Goal: Transaction & Acquisition: Purchase product/service

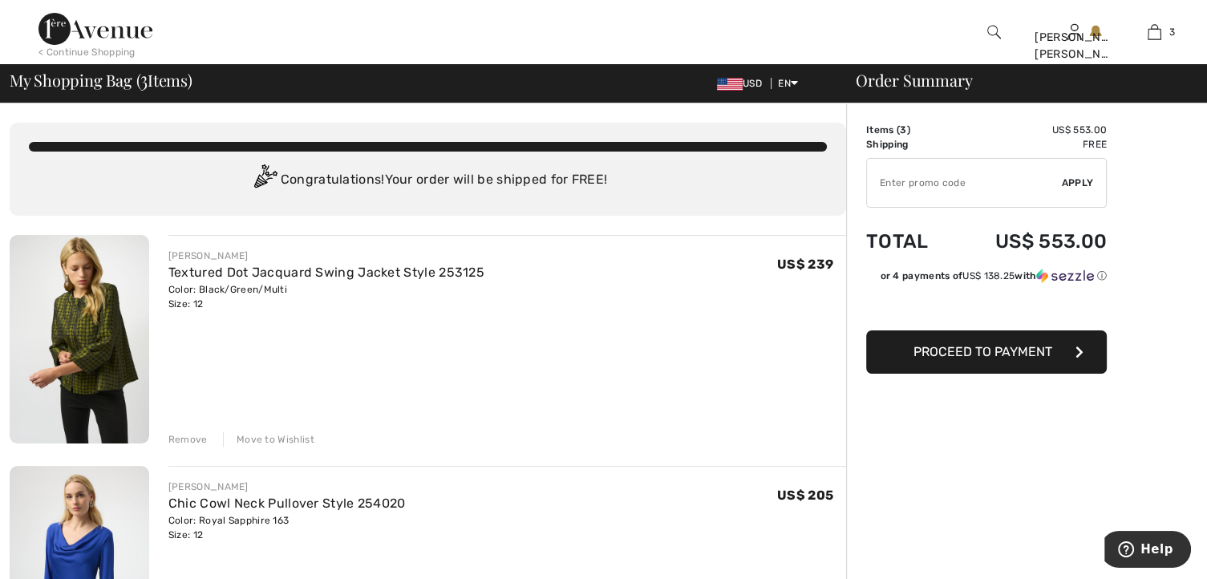
click at [81, 337] on img at bounding box center [80, 339] width 140 height 208
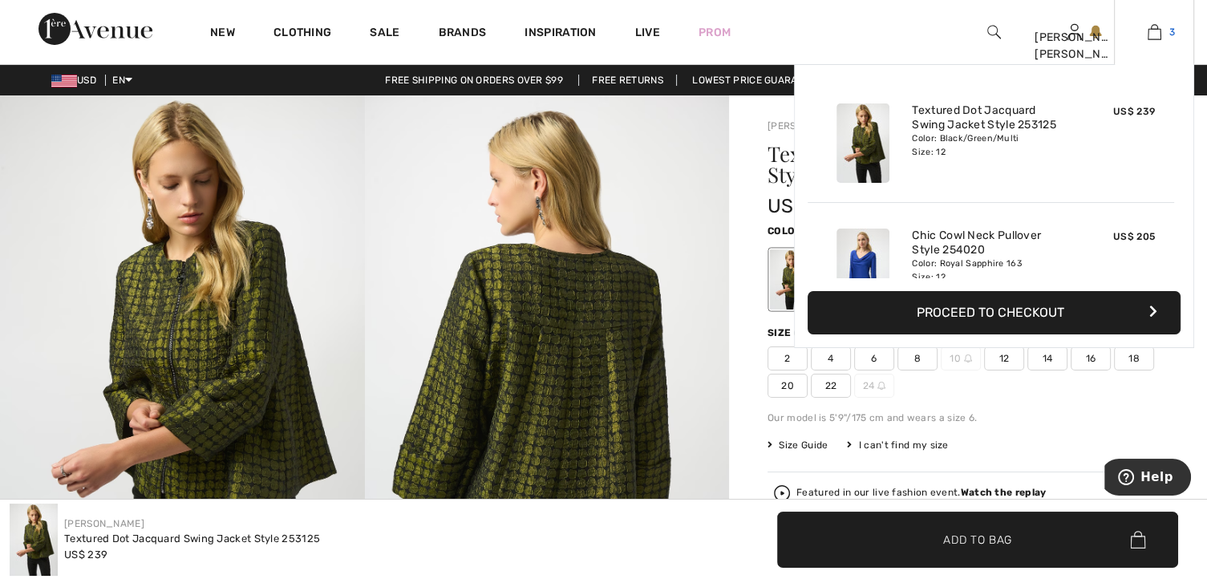
click at [1151, 34] on img at bounding box center [1154, 31] width 14 height 19
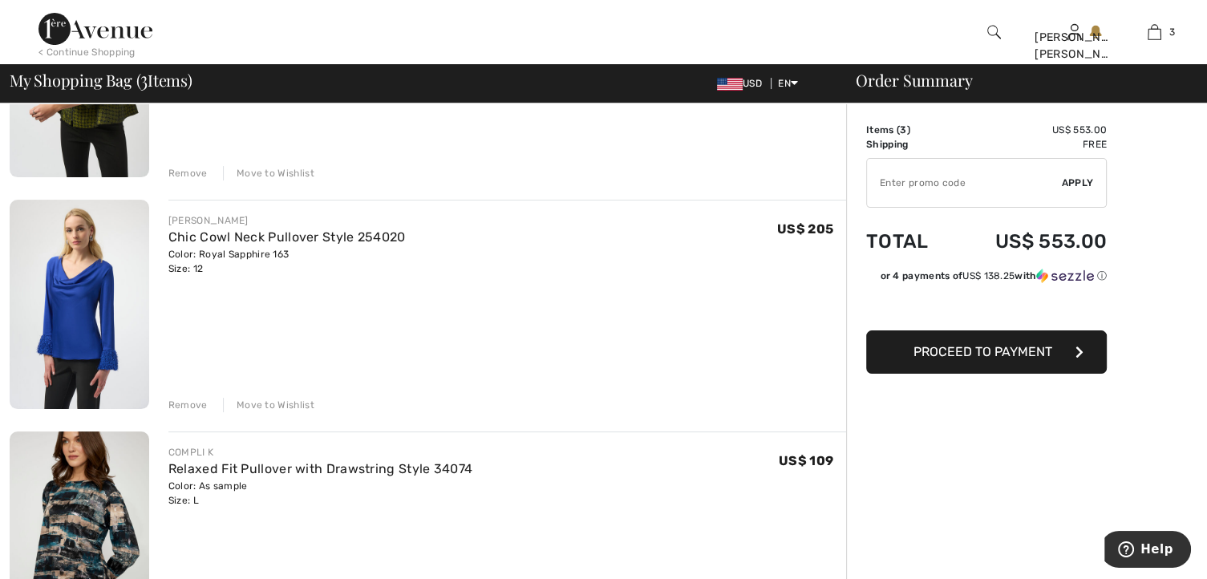
scroll to position [241, 0]
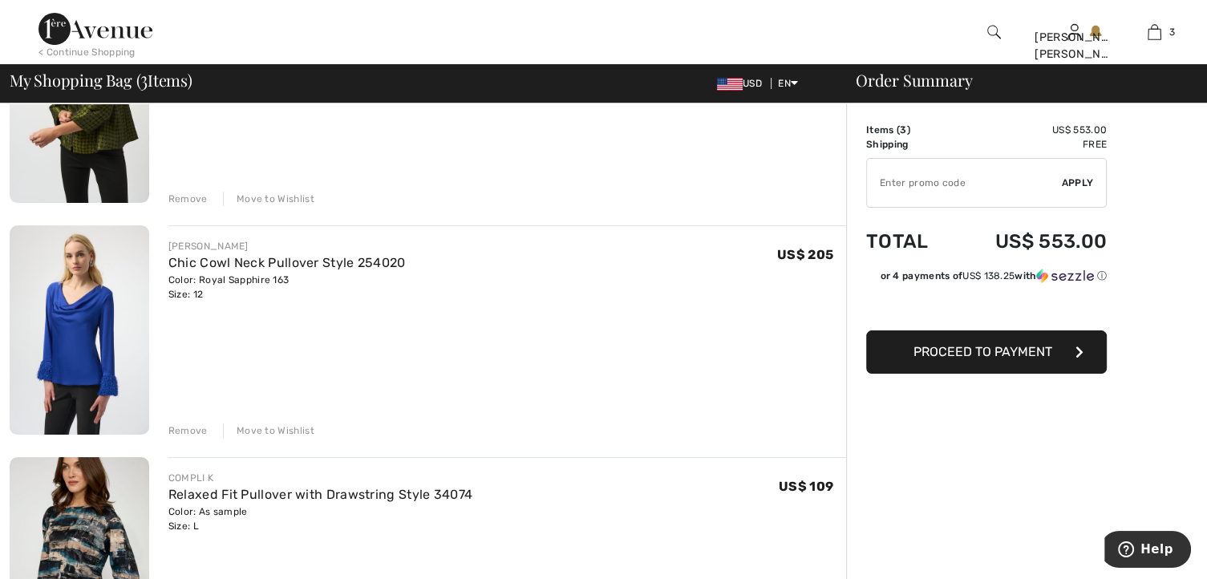
click at [88, 313] on img at bounding box center [80, 329] width 140 height 208
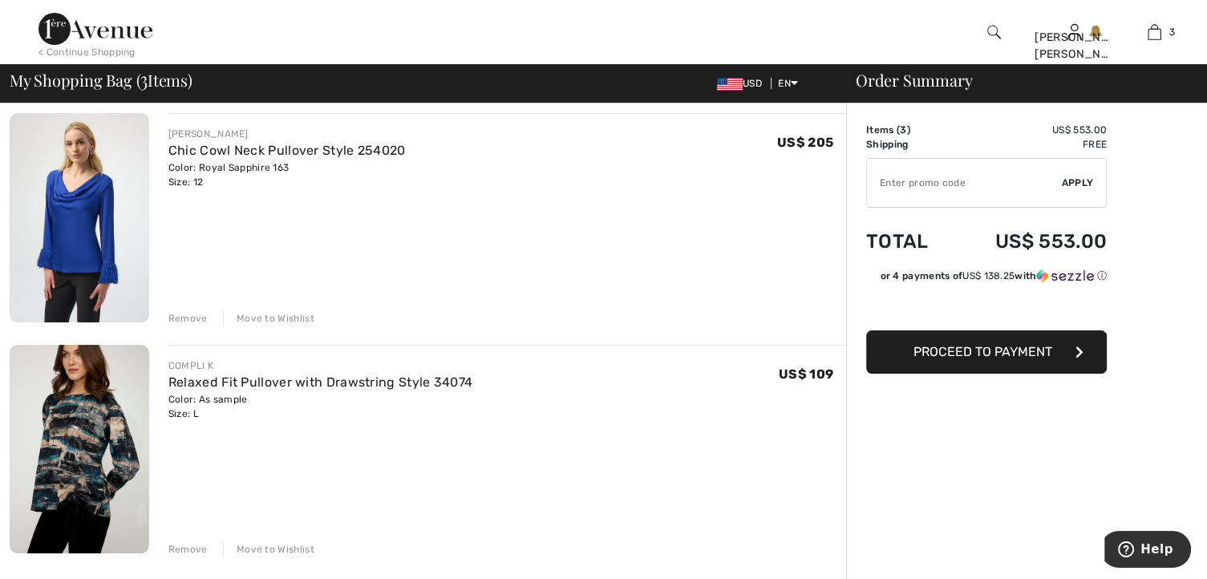
scroll to position [411, 0]
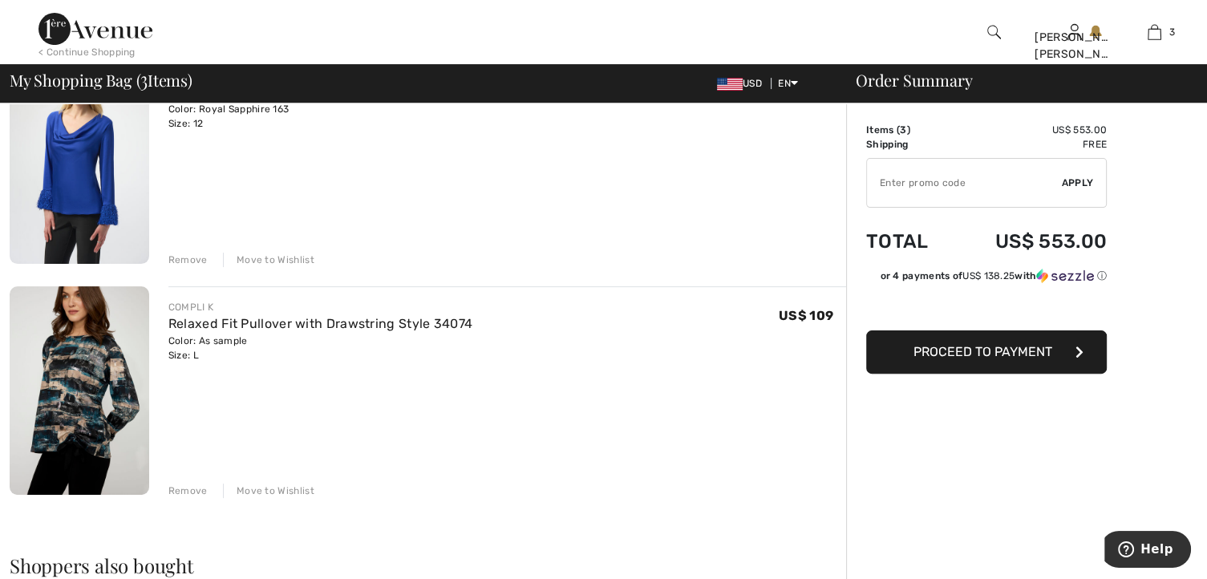
click at [73, 406] on img at bounding box center [80, 390] width 140 height 209
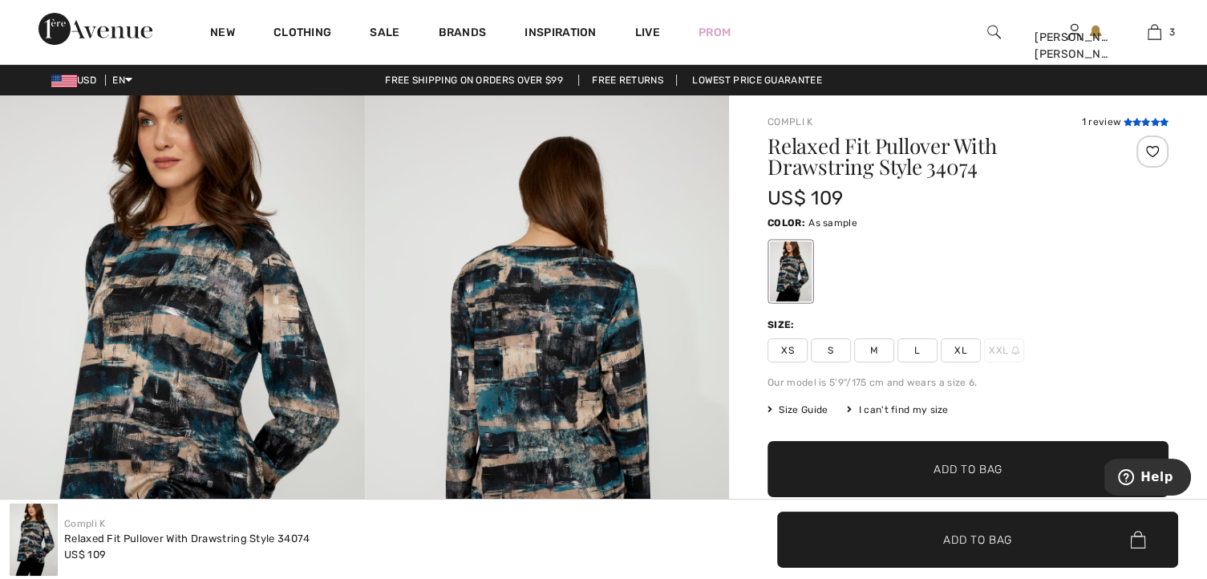
click at [1143, 119] on icon at bounding box center [1145, 122] width 9 height 8
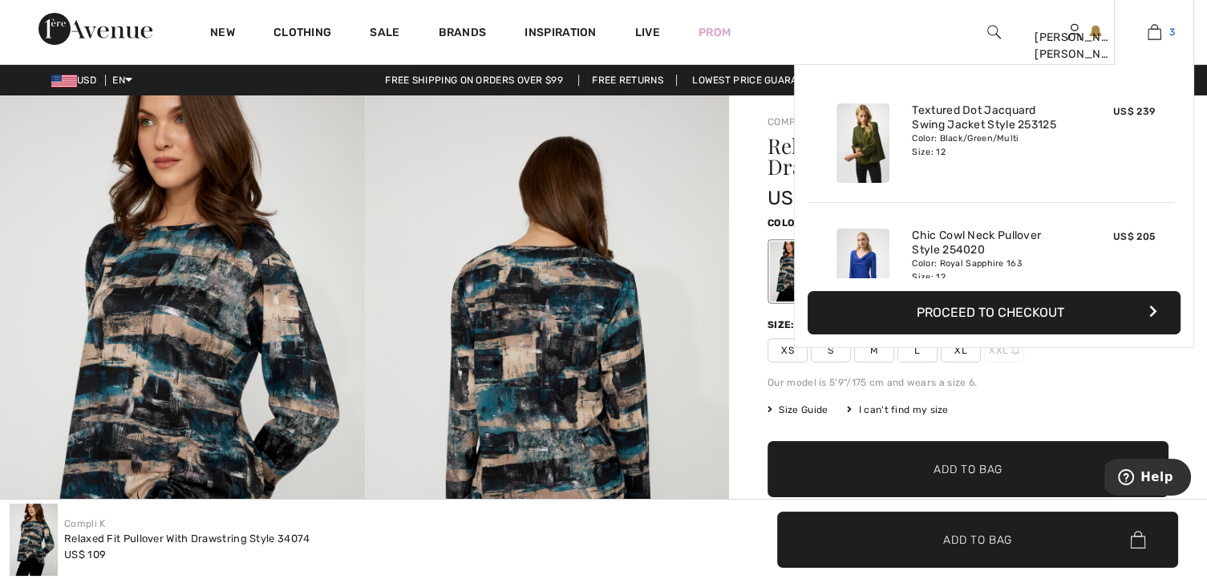
click at [1161, 31] on link "3" at bounding box center [1153, 31] width 79 height 19
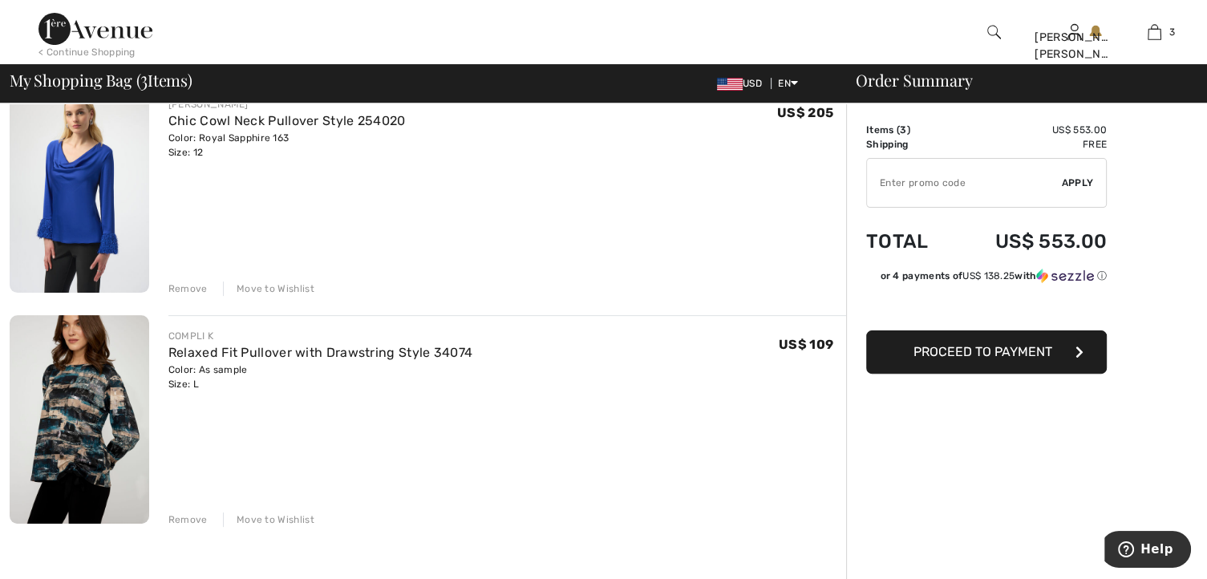
scroll to position [401, 0]
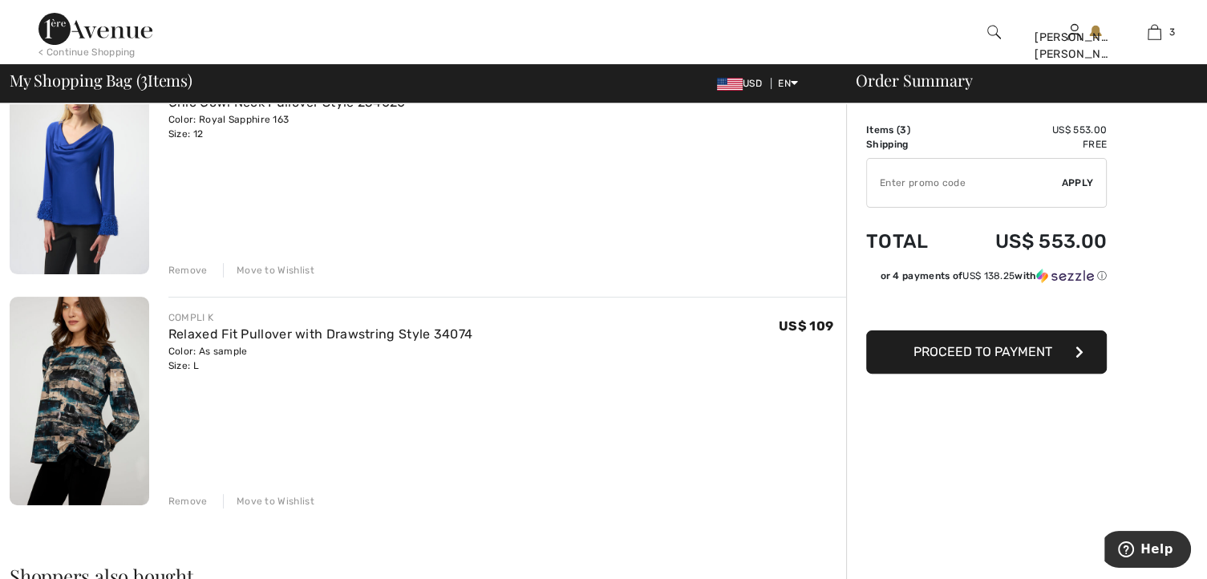
click at [1033, 355] on span "Proceed to Payment" at bounding box center [982, 351] width 139 height 15
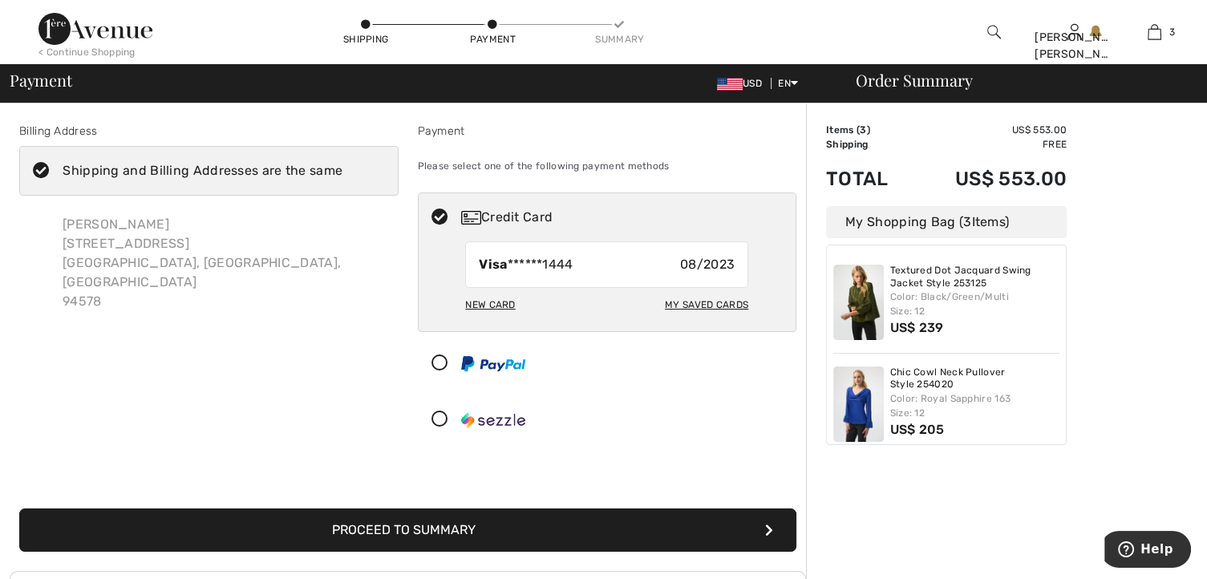
click at [499, 303] on div "New Card" at bounding box center [490, 304] width 50 height 27
radio input "true"
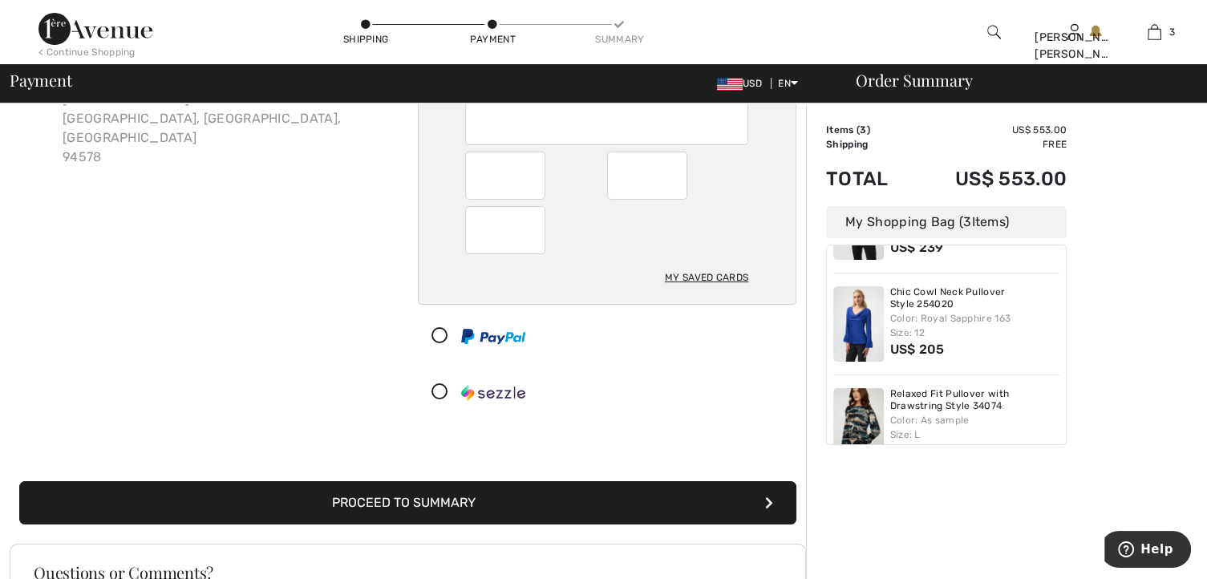
scroll to position [160, 0]
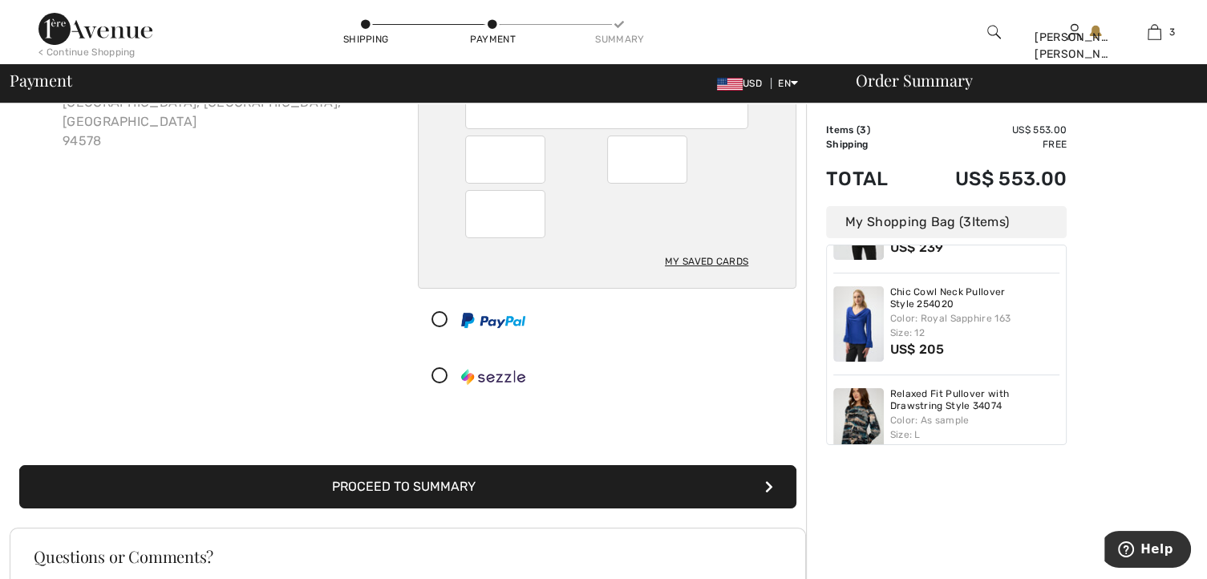
click at [613, 482] on button "Proceed to Summary" at bounding box center [407, 486] width 777 height 43
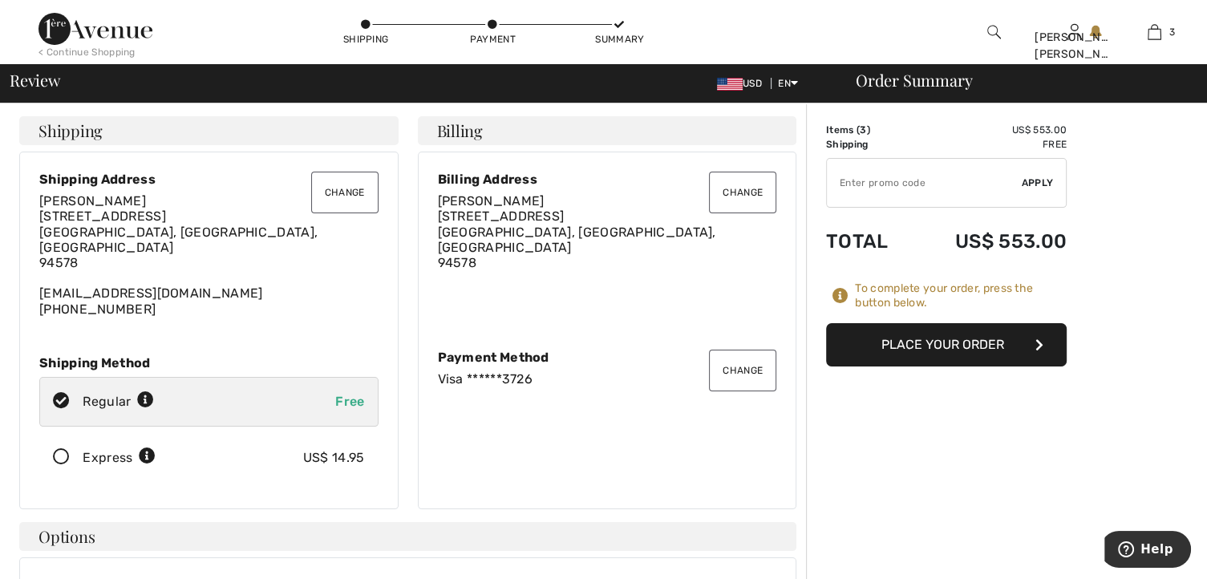
click at [943, 341] on button "Place Your Order" at bounding box center [946, 344] width 241 height 43
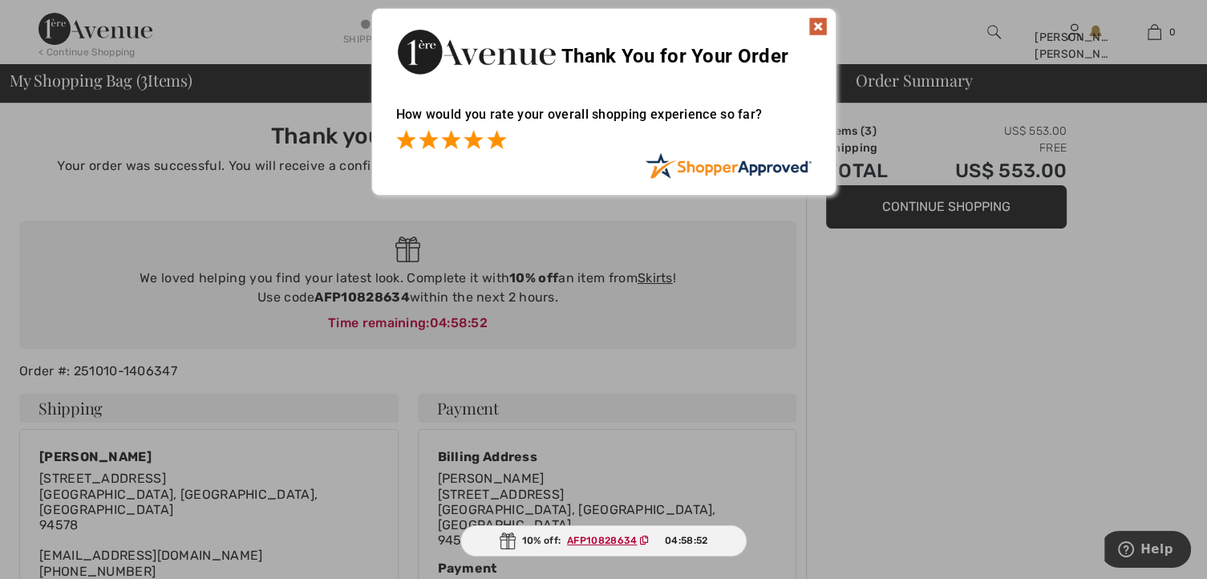
click at [494, 139] on span at bounding box center [496, 139] width 19 height 19
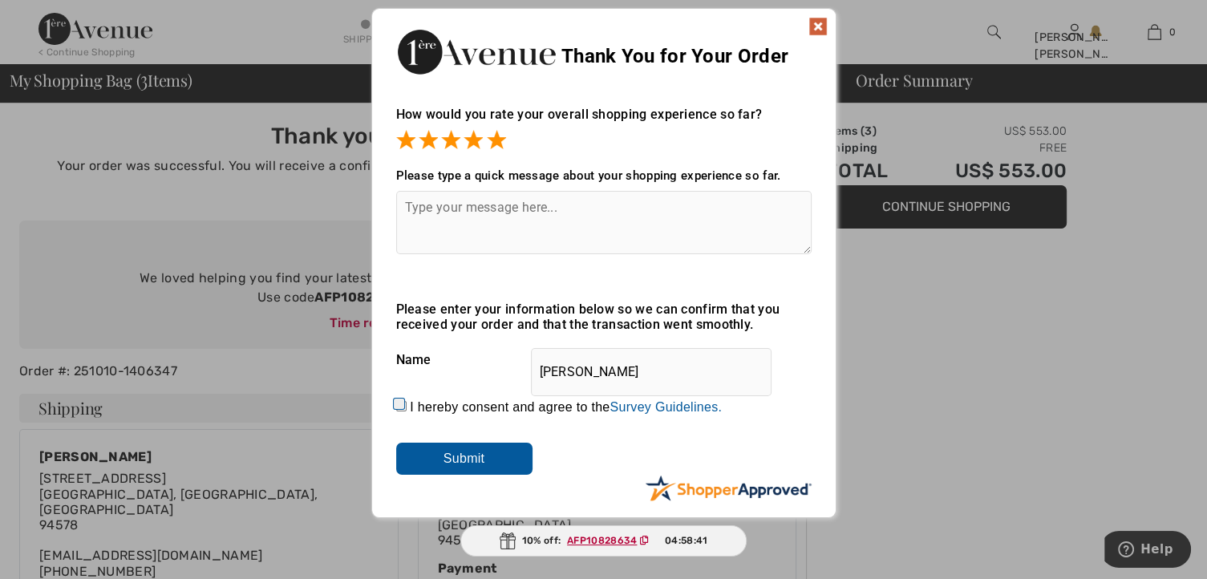
click at [817, 28] on img at bounding box center [817, 26] width 19 height 19
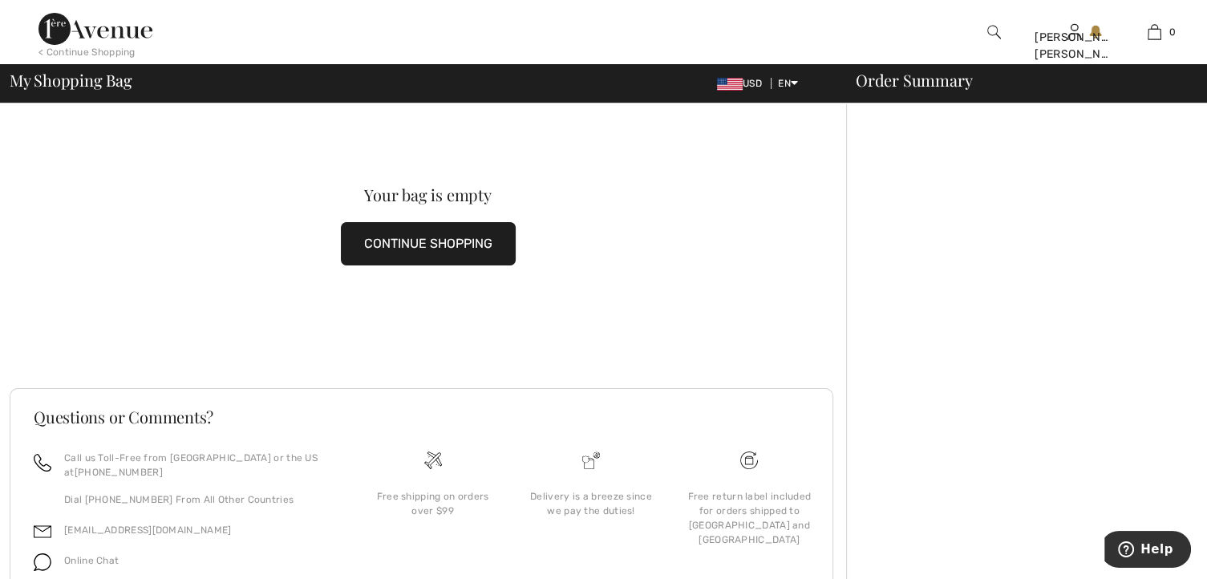
click at [471, 238] on button "CONTINUE SHOPPING" at bounding box center [428, 243] width 175 height 43
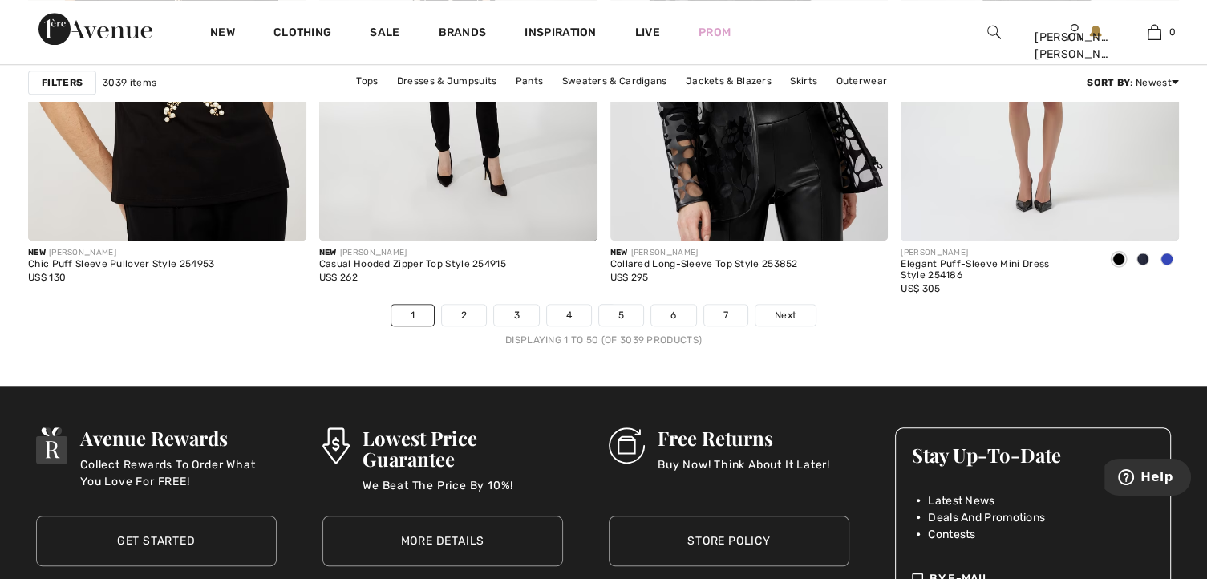
scroll to position [7536, 0]
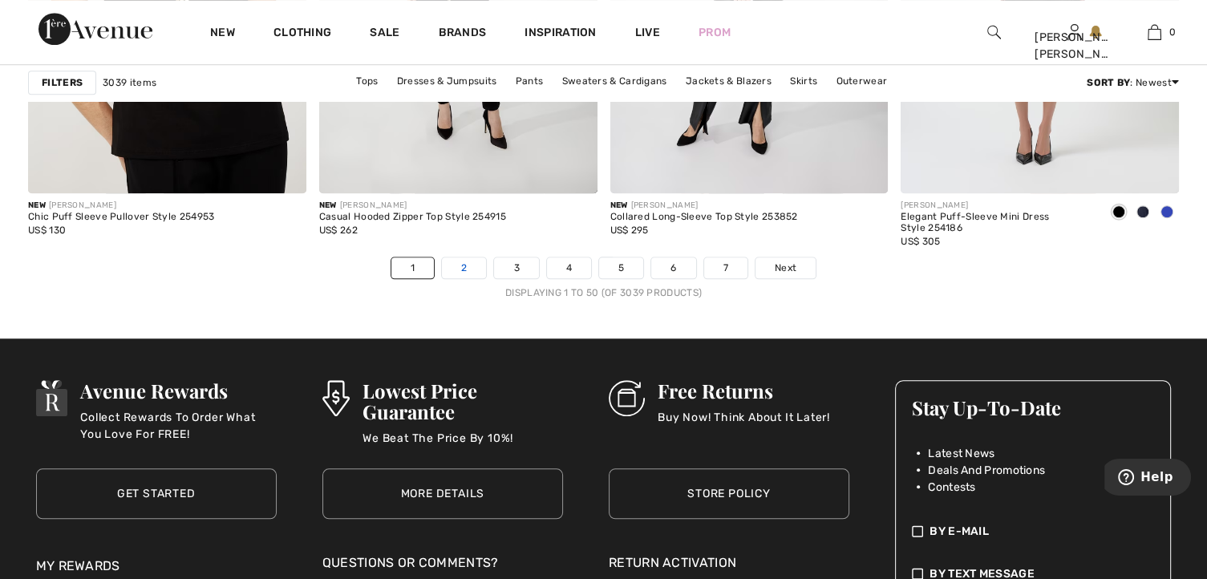
click at [459, 267] on link "2" at bounding box center [464, 267] width 44 height 21
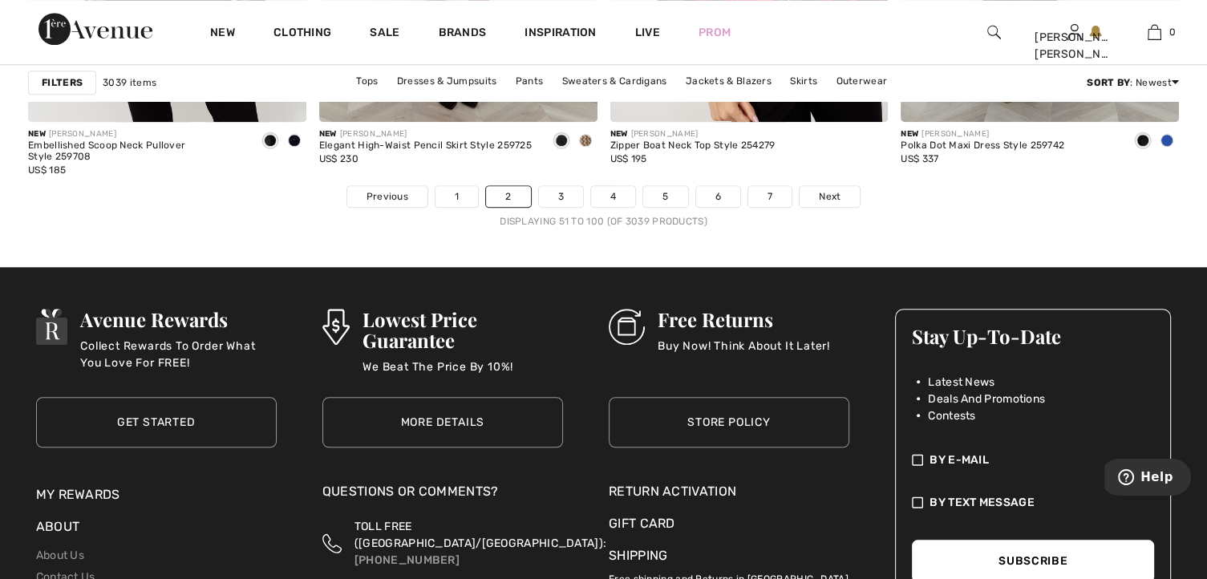
scroll to position [7617, 0]
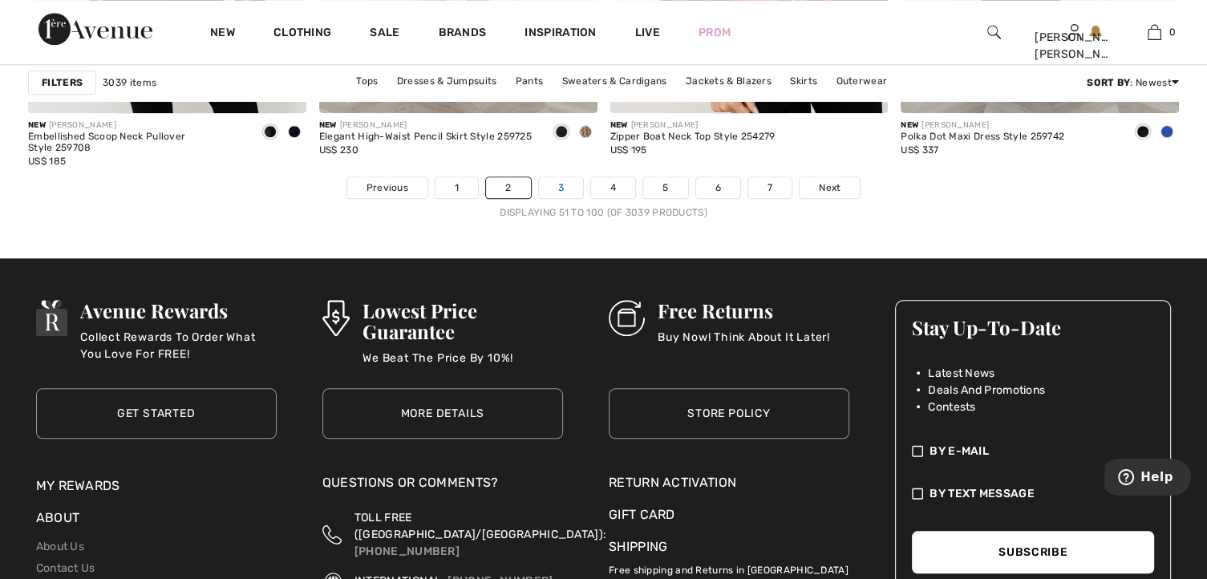
click at [561, 187] on link "3" at bounding box center [561, 187] width 44 height 21
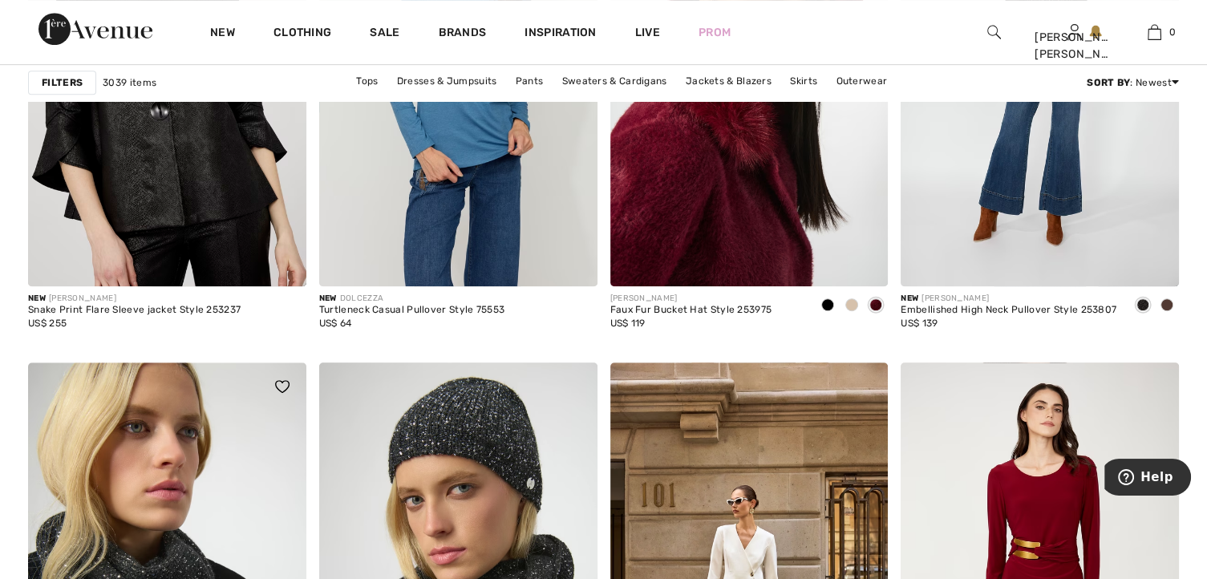
scroll to position [6975, 0]
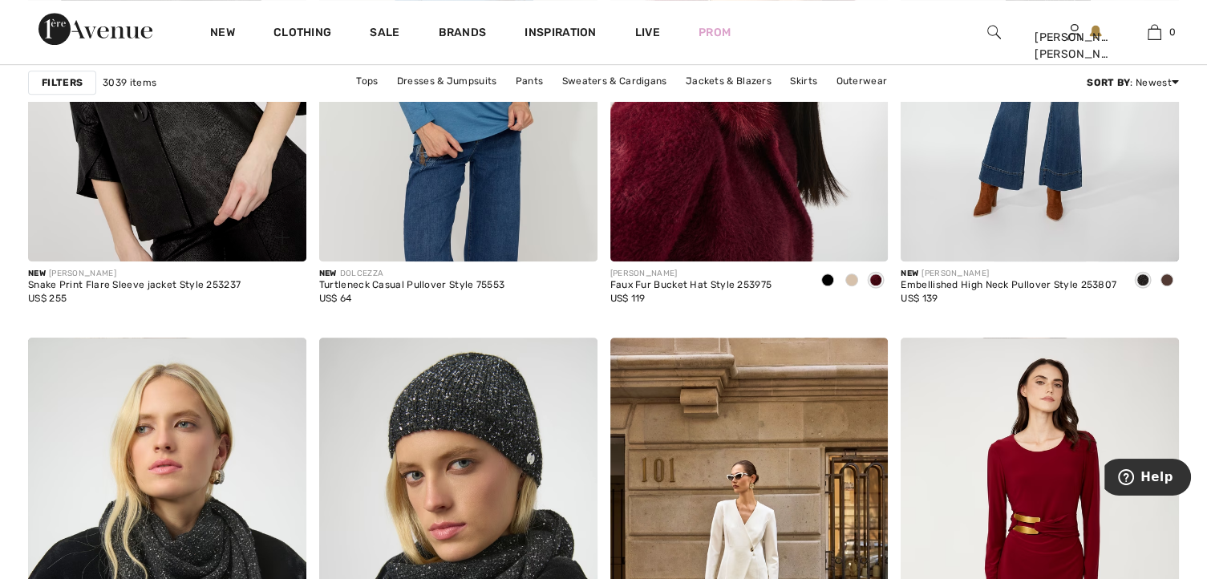
click at [150, 215] on img at bounding box center [167, 52] width 278 height 417
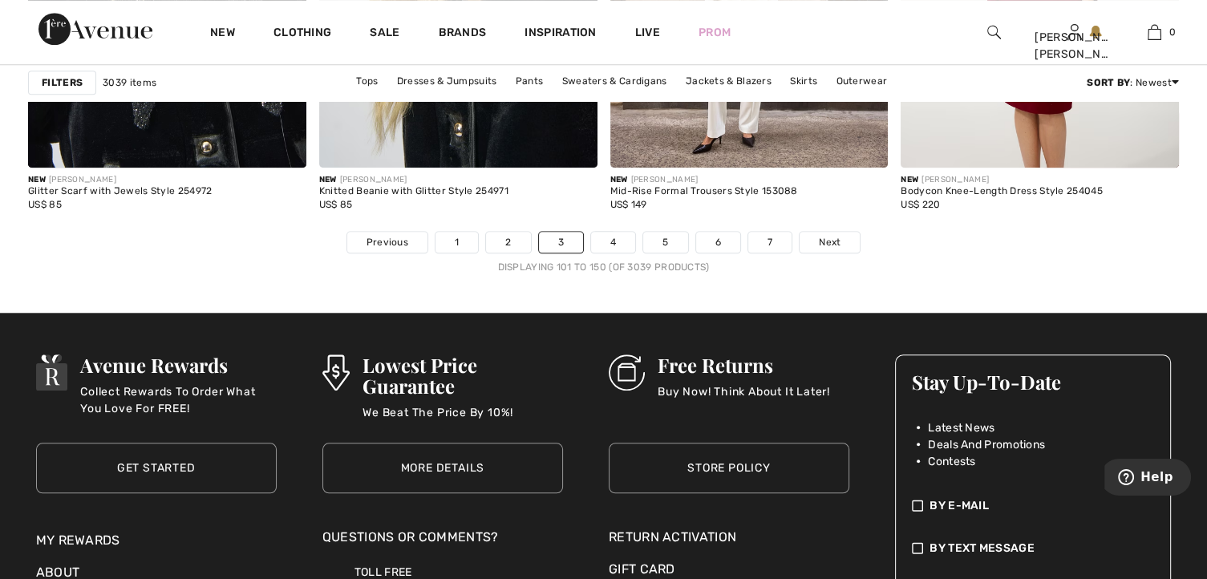
scroll to position [7617, 0]
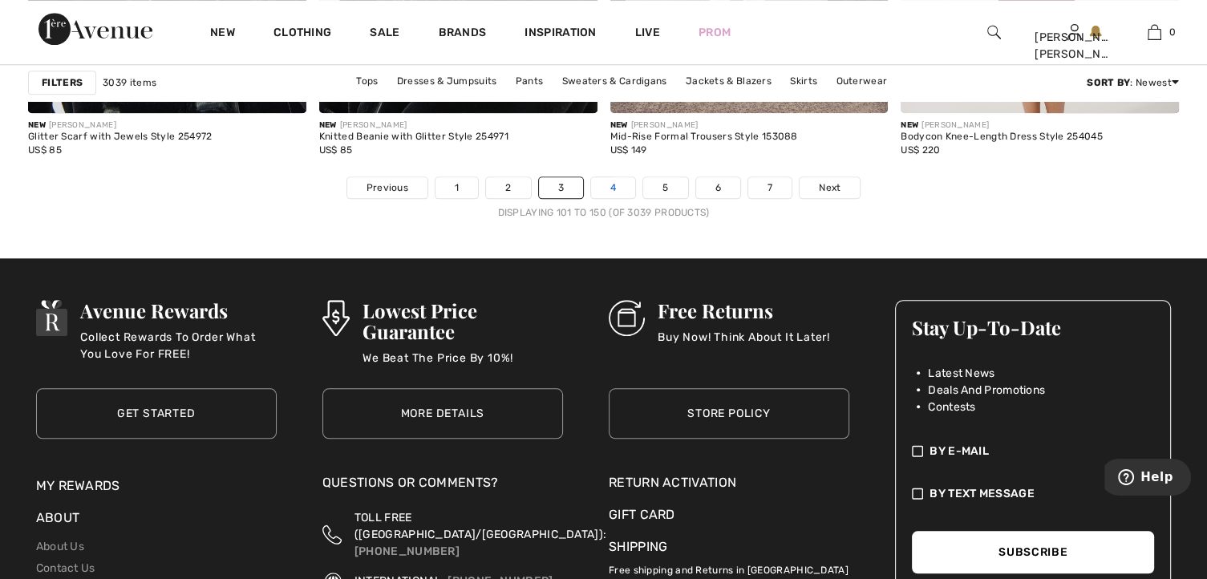
click at [607, 187] on link "4" at bounding box center [613, 187] width 44 height 21
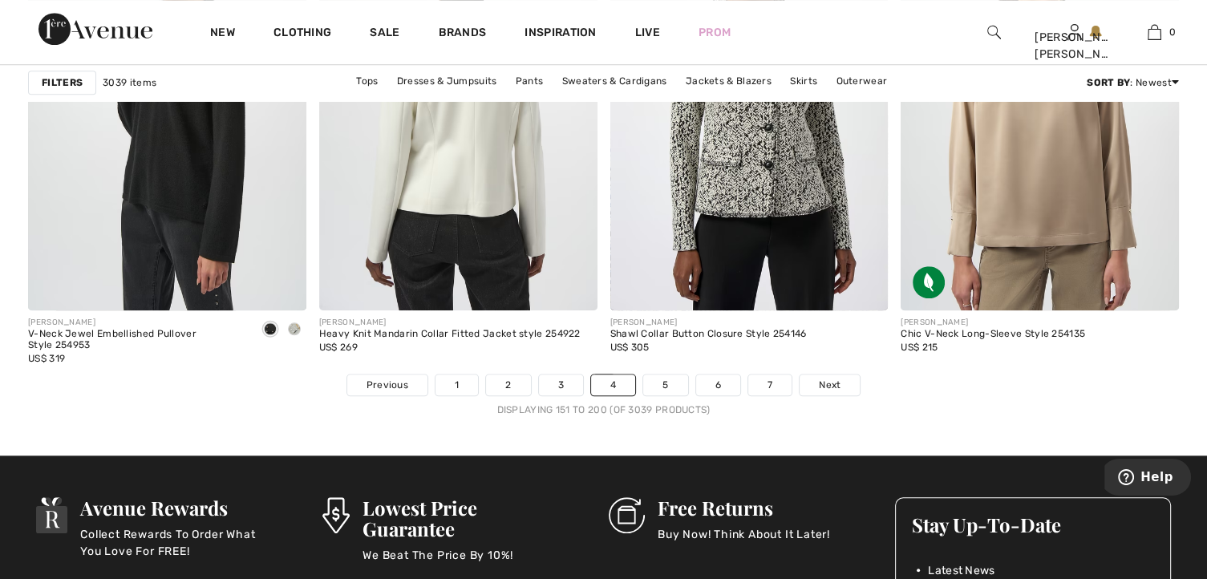
scroll to position [7456, 0]
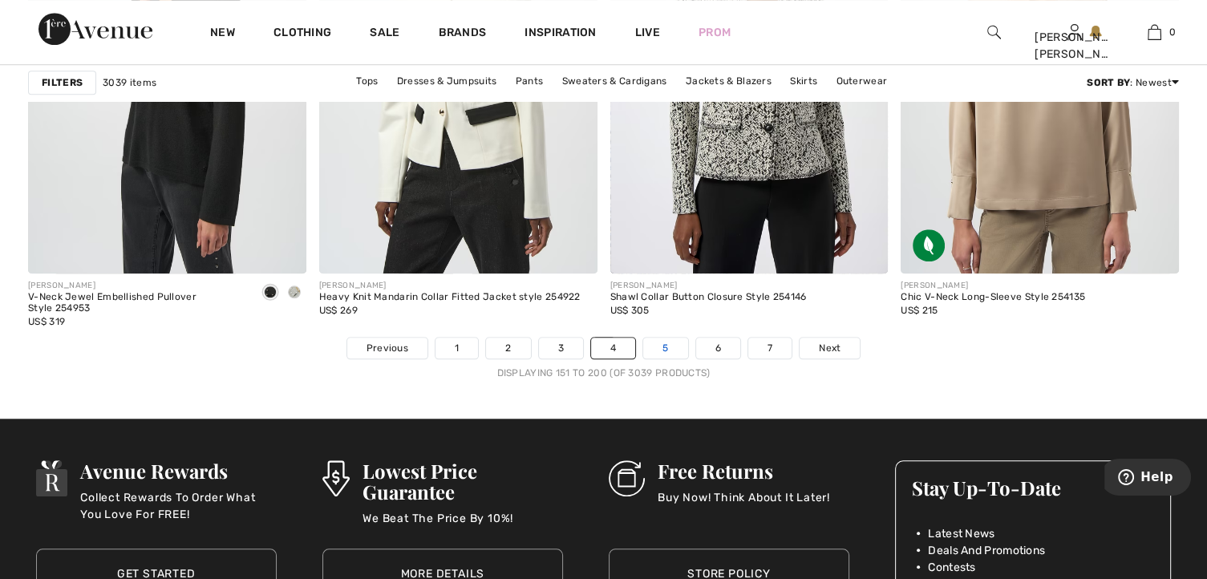
click at [655, 345] on link "5" at bounding box center [665, 348] width 44 height 21
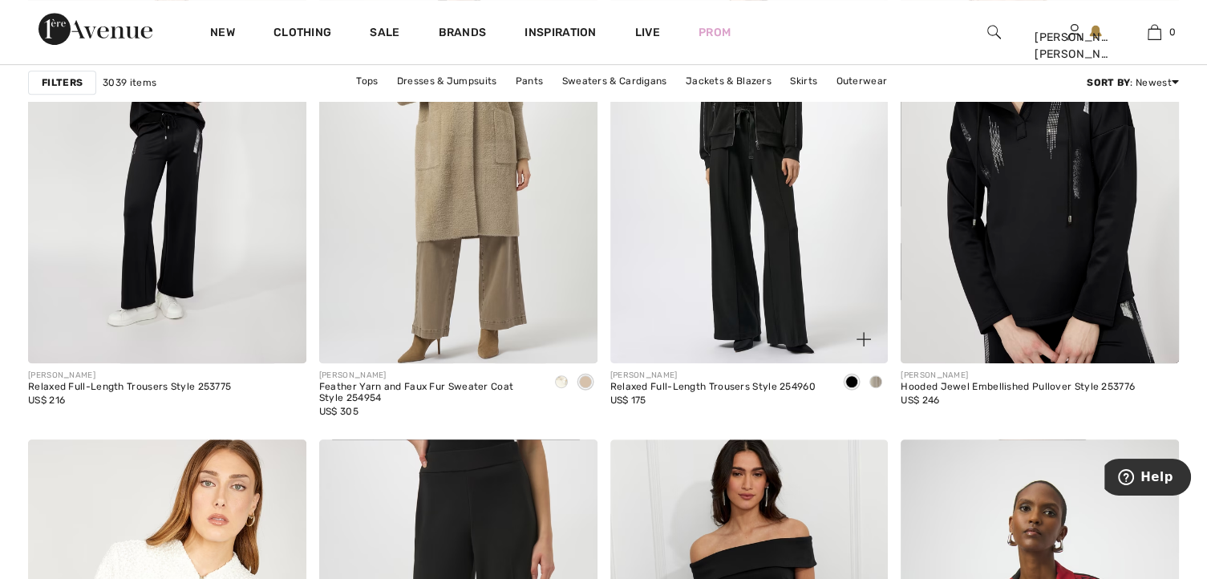
scroll to position [6654, 0]
